Goal: Task Accomplishment & Management: Manage account settings

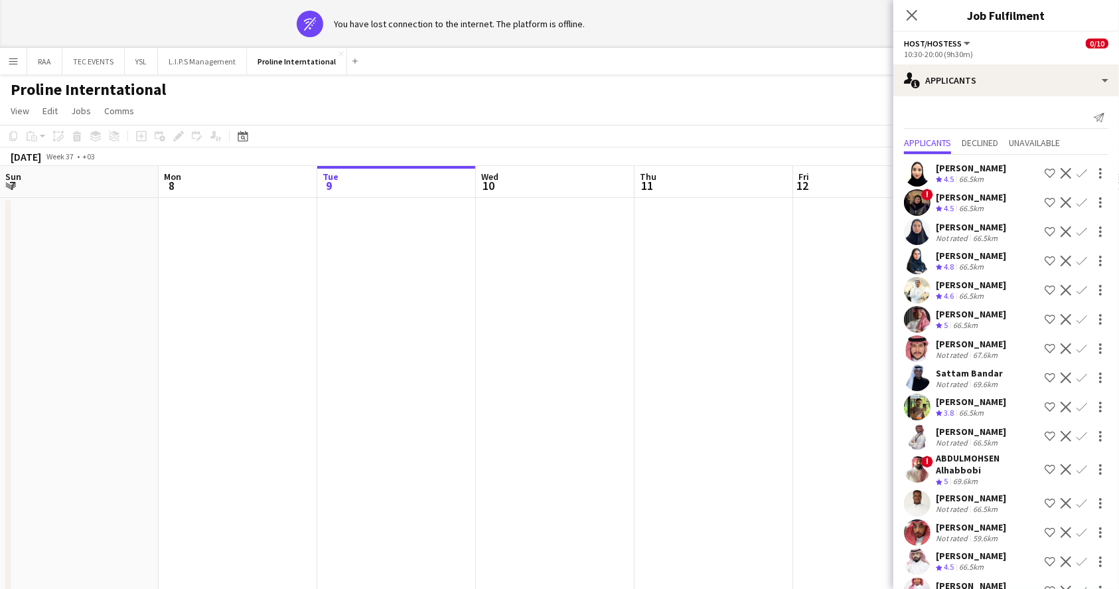
scroll to position [0, 518]
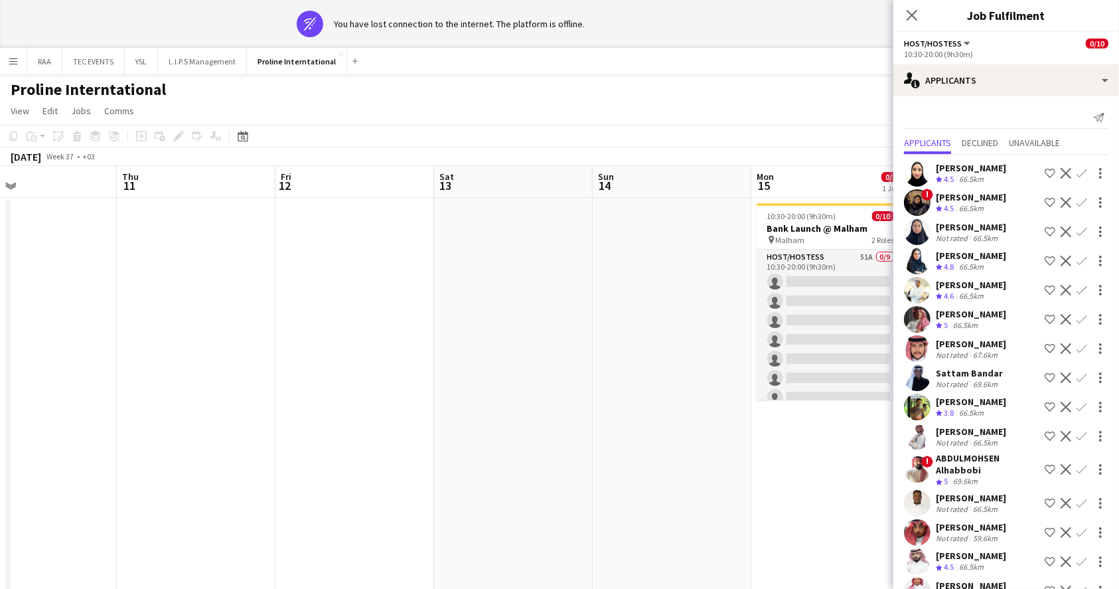
click at [659, 271] on app-date-cell at bounding box center [672, 406] width 159 height 416
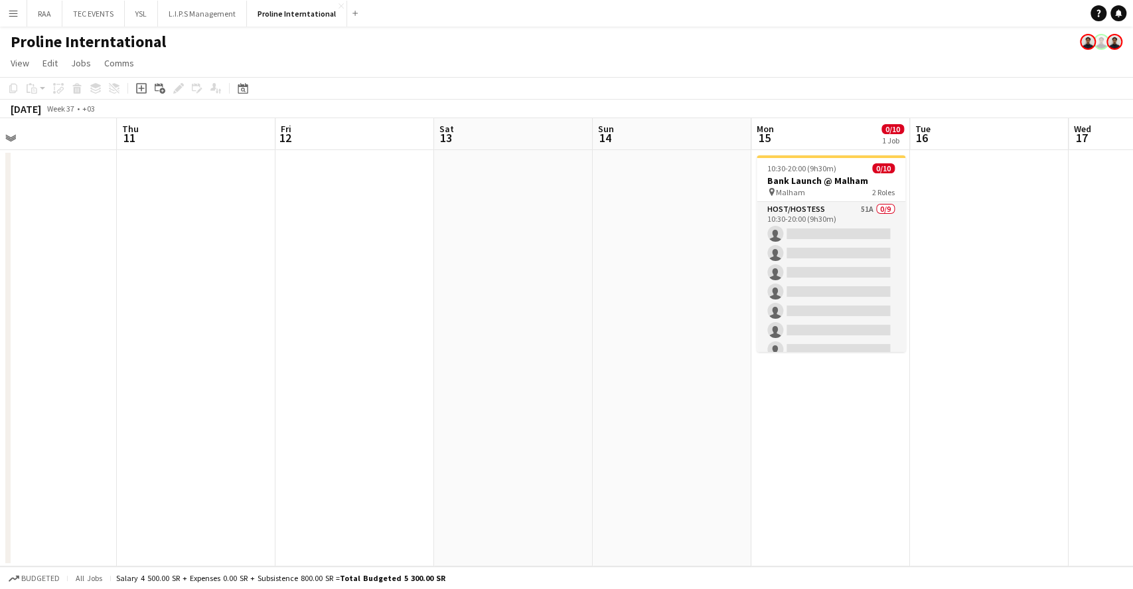
click at [823, 300] on app-date-cell "10:30-20:00 (9h30m) 0/10 Bank Launch @ Malham pin Malham 2 Roles Host/Hostess 5…" at bounding box center [831, 358] width 159 height 416
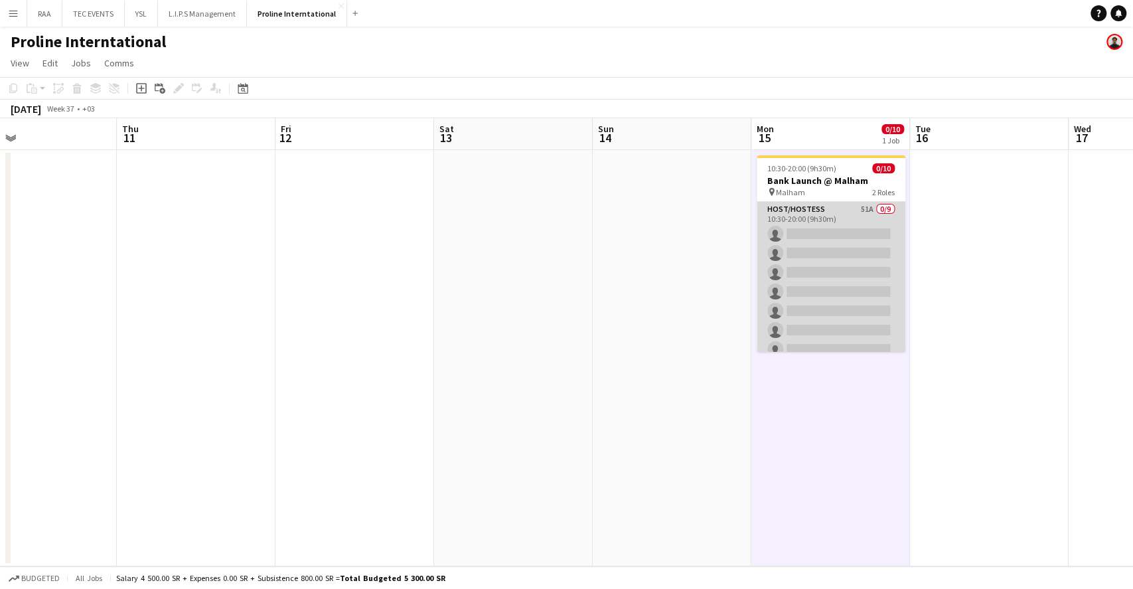
click at [825, 212] on app-card-role "Host/Hostess 51A 0/9 10:30-20:00 (9h30m) single-neutral-actions single-neutral-…" at bounding box center [831, 301] width 149 height 199
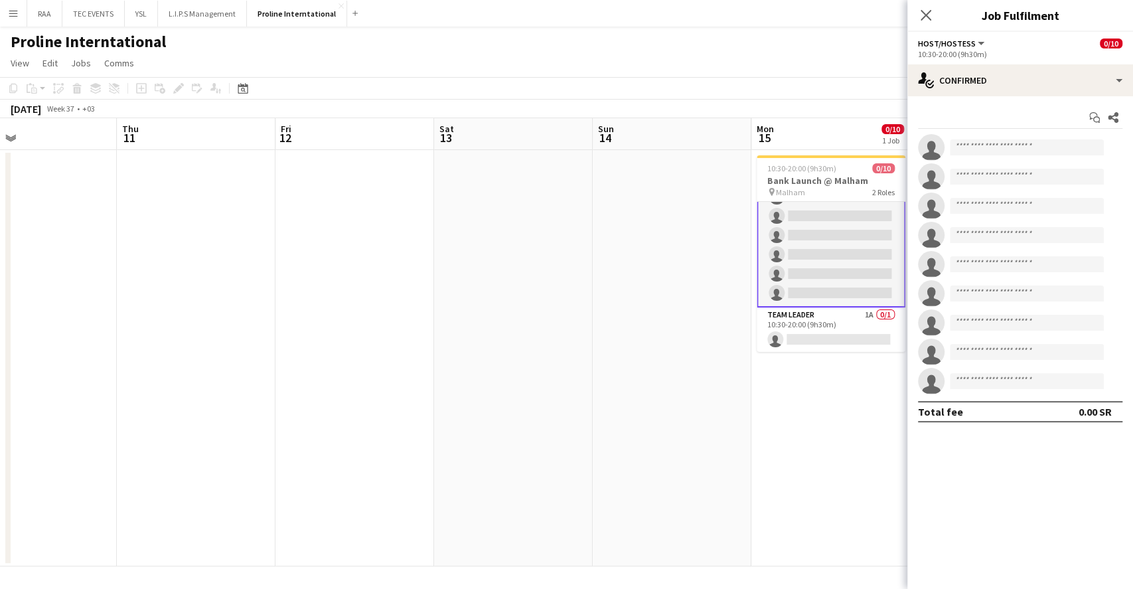
scroll to position [0, 0]
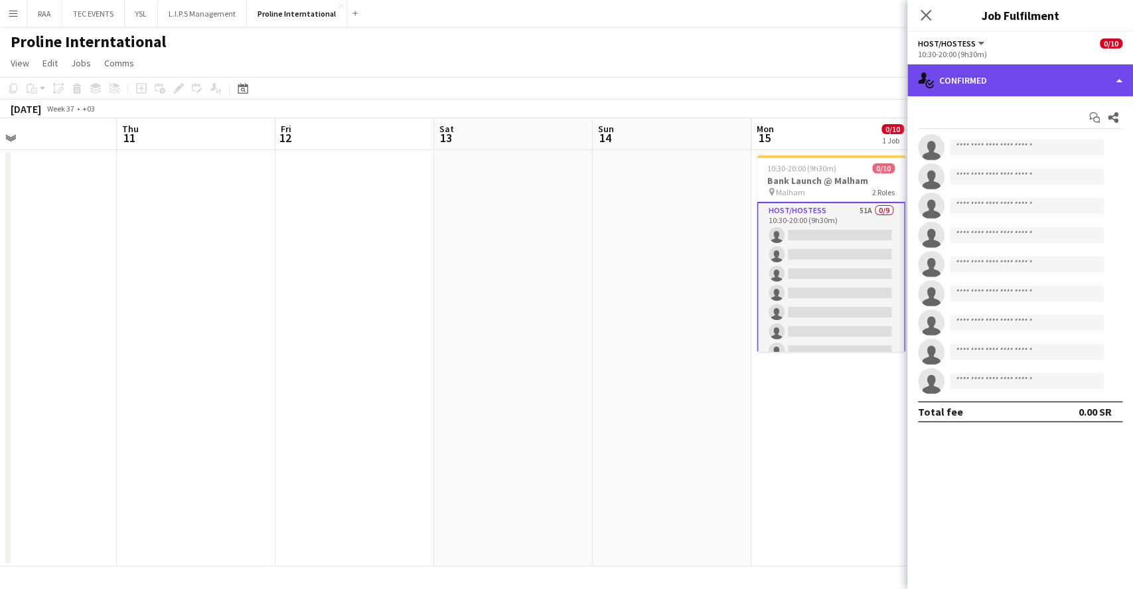
click at [1037, 80] on div "single-neutral-actions-check-2 Confirmed" at bounding box center [1021, 80] width 226 height 32
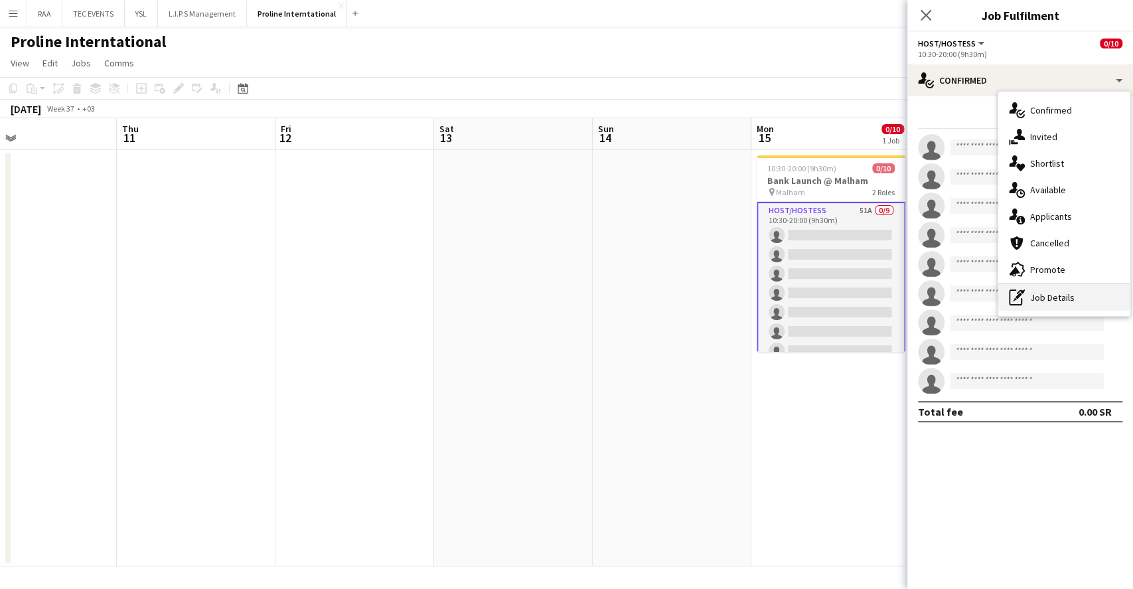
click at [1063, 289] on div "pen-write Job Details" at bounding box center [1064, 297] width 131 height 27
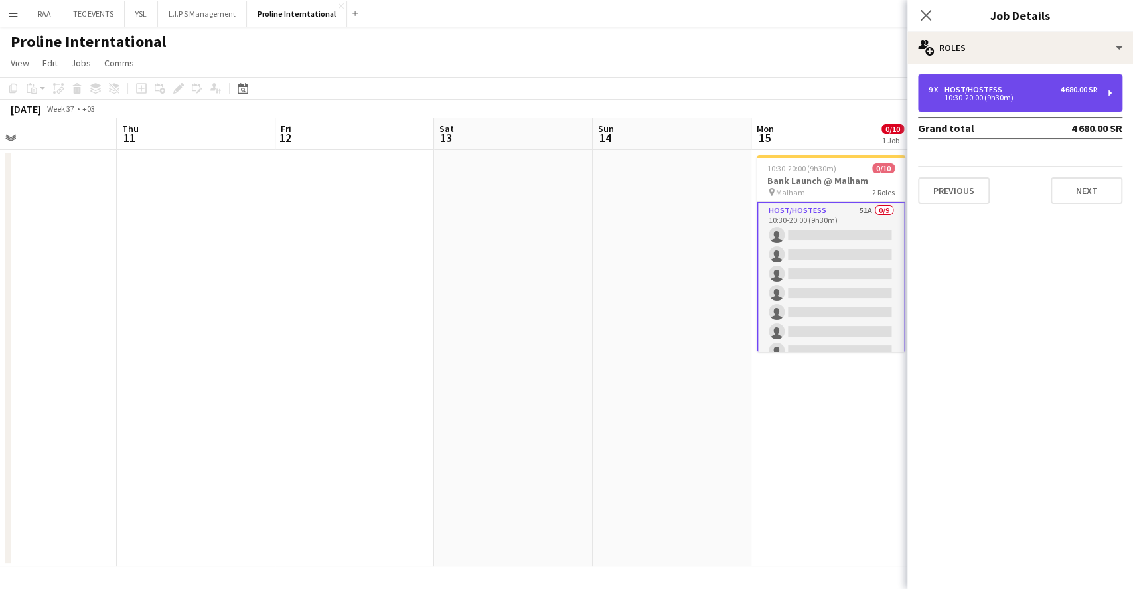
click at [1027, 74] on div "9 x Host/Hostess 4 680.00 SR 10:30-20:00 (9h30m)" at bounding box center [1020, 92] width 204 height 37
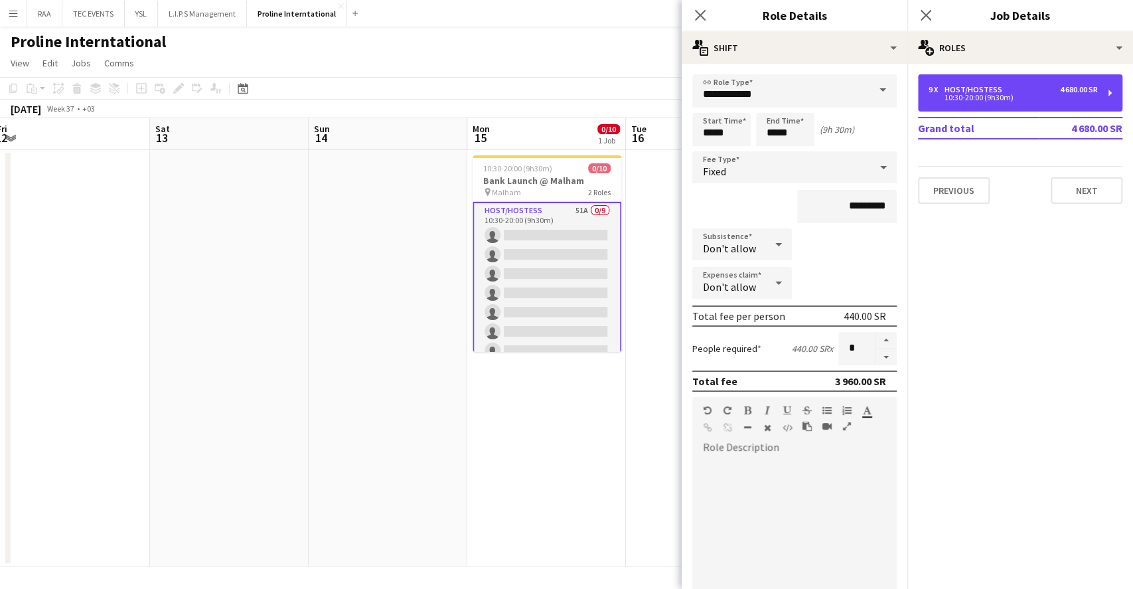
scroll to position [0, 487]
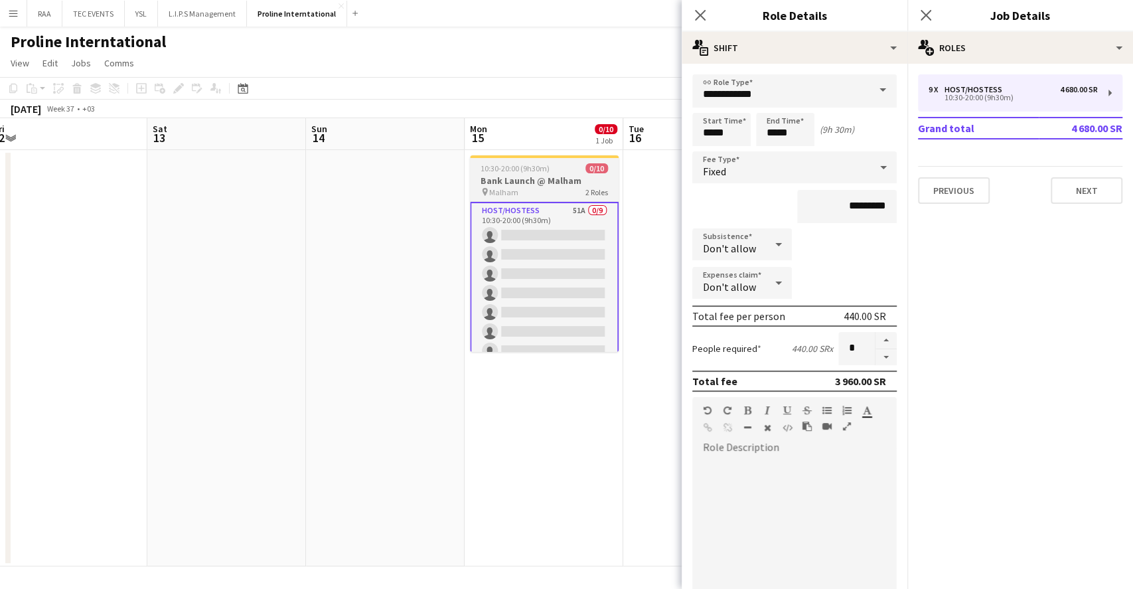
click at [590, 186] on h3 "Bank Launch @ Malham" at bounding box center [544, 181] width 149 height 12
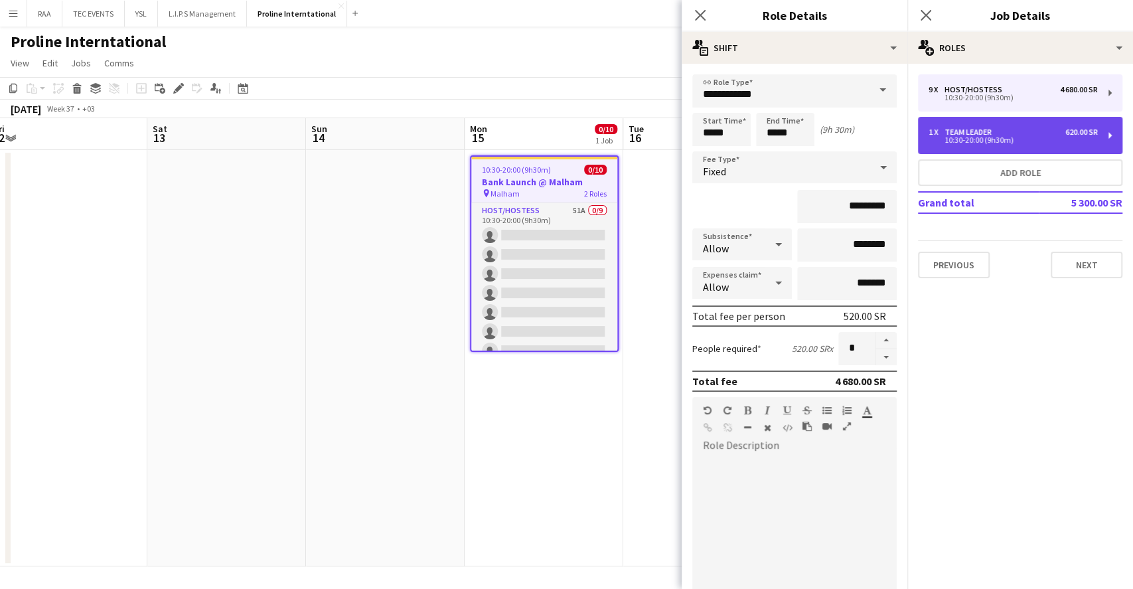
click at [1001, 143] on div "10:30-20:00 (9h30m)" at bounding box center [1013, 140] width 169 height 7
type input "**********"
type input "*********"
type input "*"
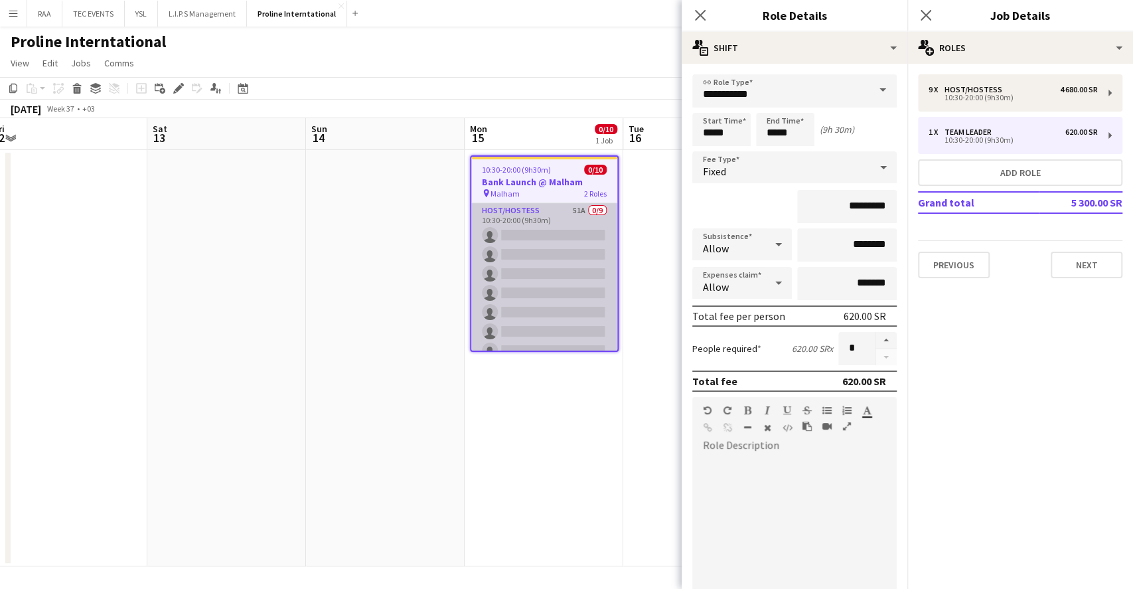
click at [537, 248] on app-card-role "Host/Hostess 51A 0/9 10:30-20:00 (9h30m) single-neutral-actions single-neutral-…" at bounding box center [544, 302] width 146 height 199
